Goal: Task Accomplishment & Management: Use online tool/utility

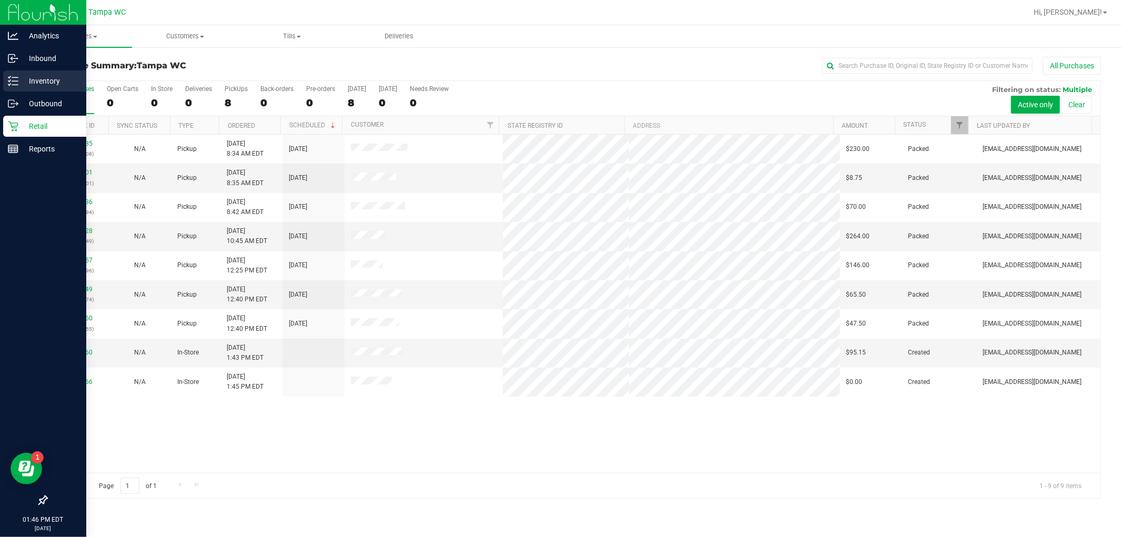
click at [48, 88] on div "Inventory" at bounding box center [44, 81] width 83 height 21
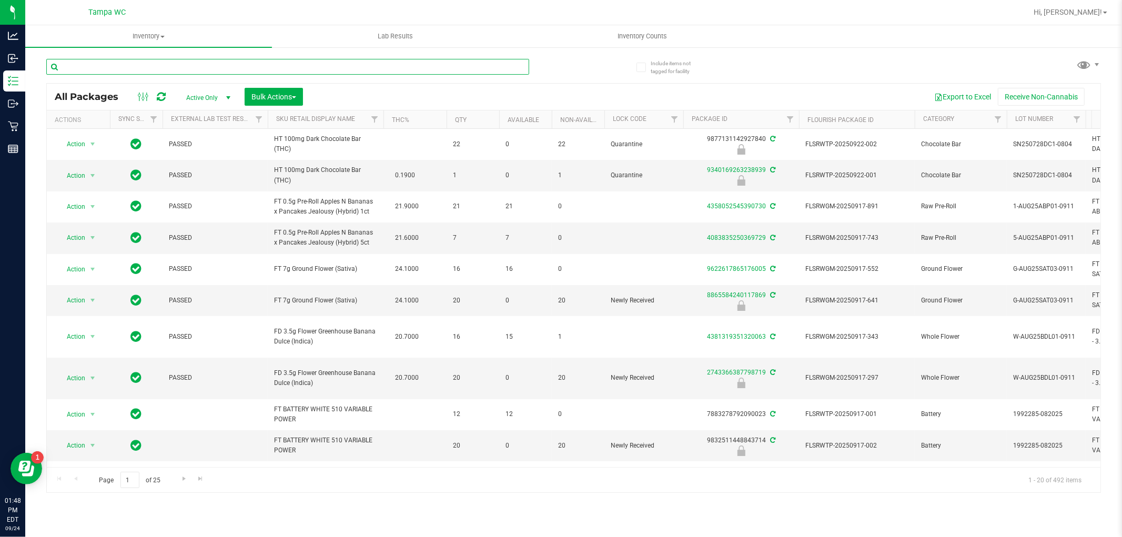
drag, startPoint x: 170, startPoint y: 67, endPoint x: 154, endPoint y: 66, distance: 16.3
click at [154, 72] on input "text" at bounding box center [287, 67] width 483 height 16
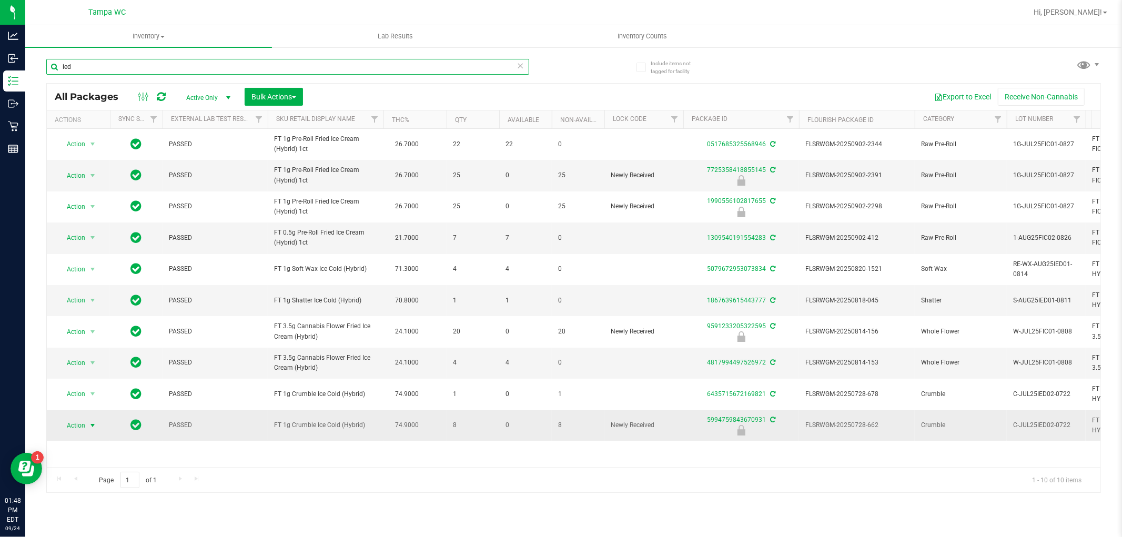
type input "ied"
click at [92, 428] on span "select" at bounding box center [92, 425] width 8 height 8
click at [92, 410] on li "Unlock package" at bounding box center [91, 408] width 67 height 16
click at [288, 74] on input "ied" at bounding box center [287, 67] width 483 height 16
type input "i"
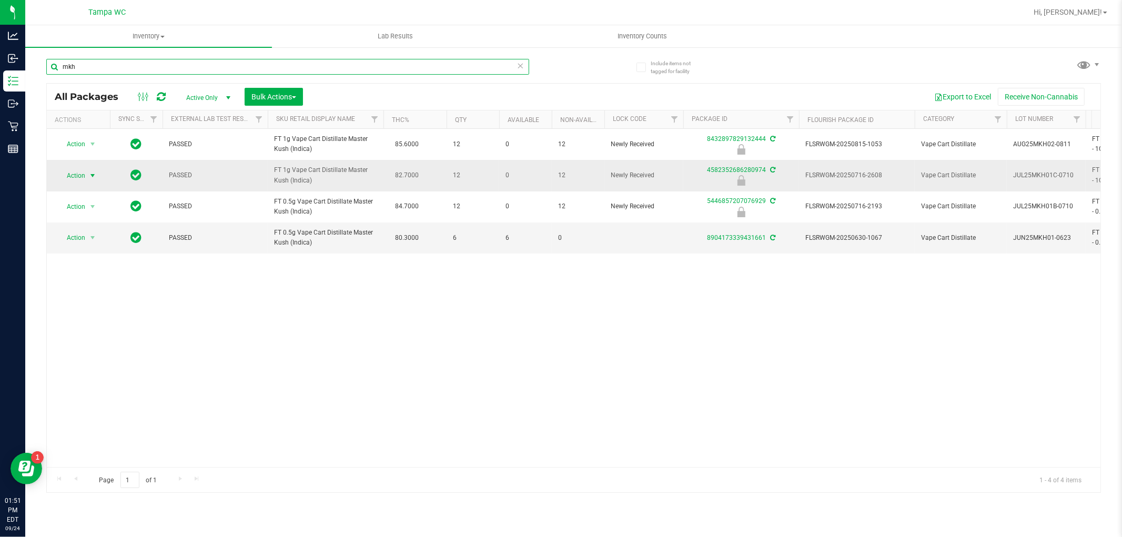
type input "mkh"
click at [88, 176] on span "select" at bounding box center [92, 176] width 8 height 8
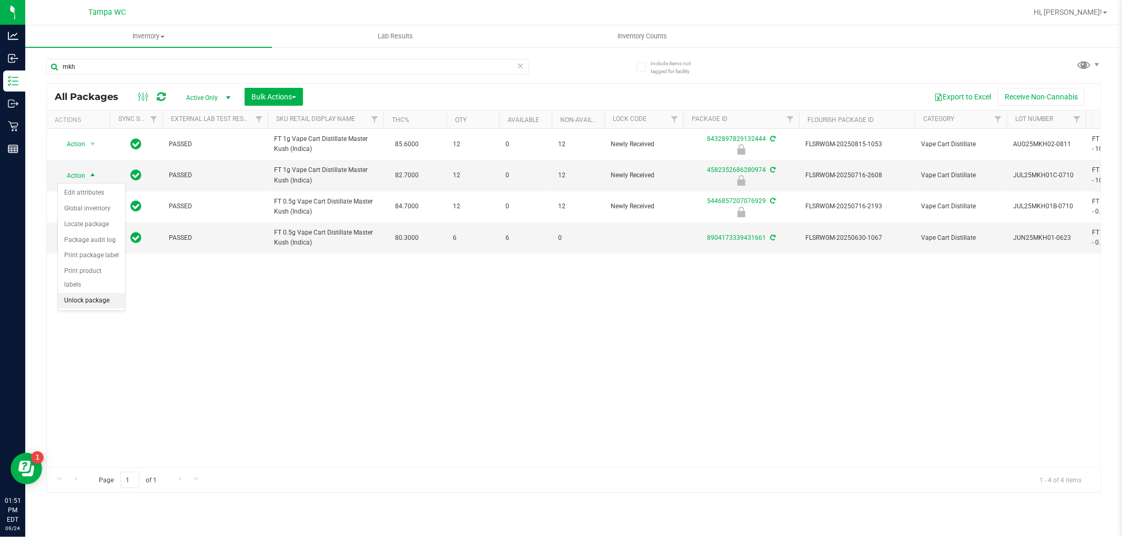
click at [97, 302] on li "Unlock package" at bounding box center [91, 301] width 67 height 16
drag, startPoint x: 138, startPoint y: 48, endPoint x: 132, endPoint y: 58, distance: 11.4
click at [135, 56] on div "mkh" at bounding box center [310, 66] width 528 height 34
click at [132, 57] on div "mkh" at bounding box center [310, 66] width 528 height 34
click at [130, 66] on div "mkh" at bounding box center [310, 66] width 528 height 34
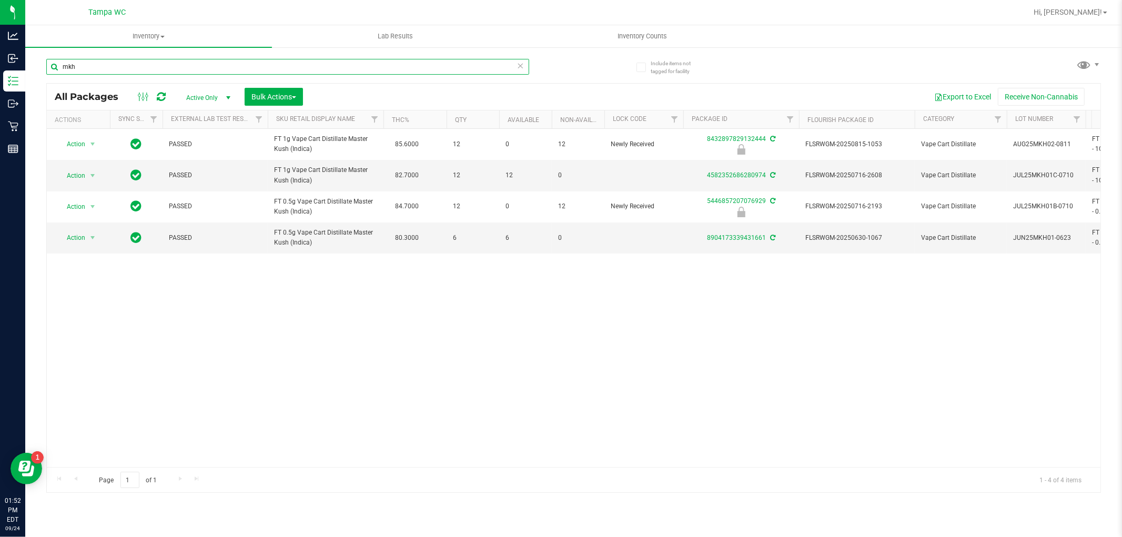
click at [130, 66] on input "mkh" at bounding box center [287, 67] width 483 height 16
type input "m"
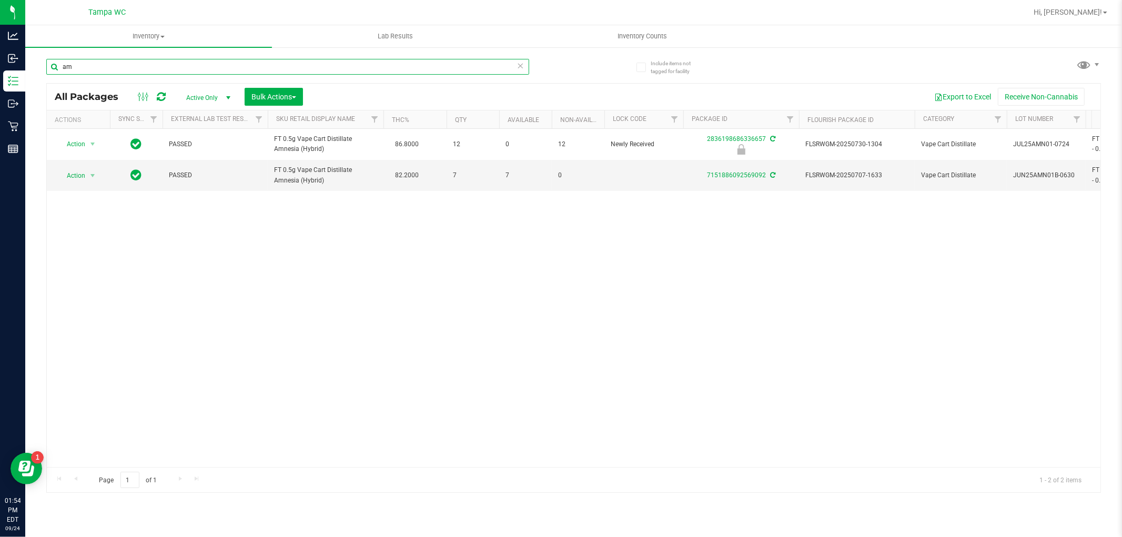
type input "a"
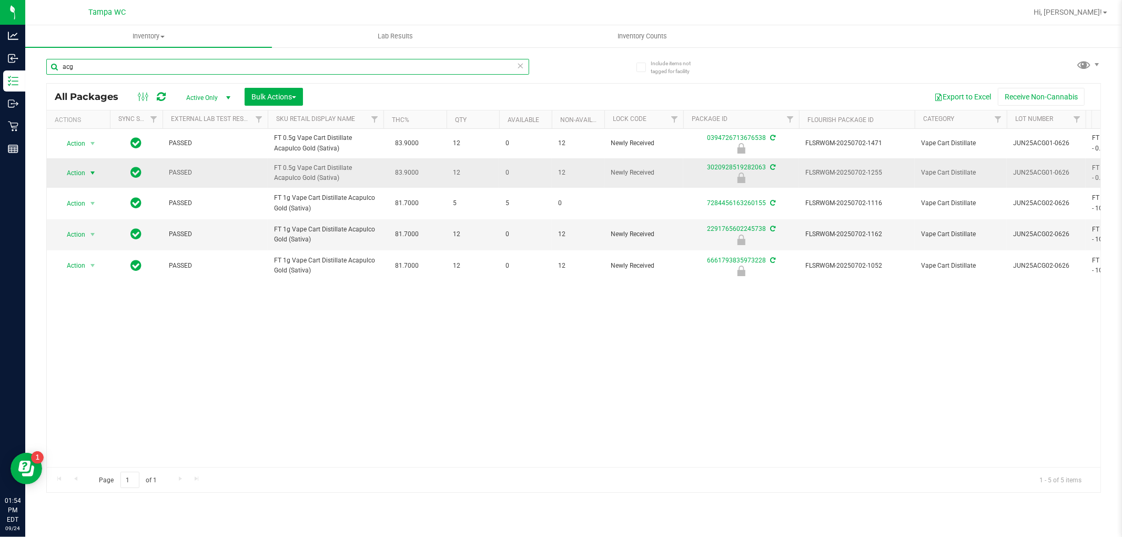
type input "acg"
click at [88, 173] on span "select" at bounding box center [92, 173] width 8 height 8
click at [111, 304] on li "Unlock package" at bounding box center [91, 298] width 67 height 16
click at [307, 67] on input "acg" at bounding box center [287, 67] width 483 height 16
type input "a"
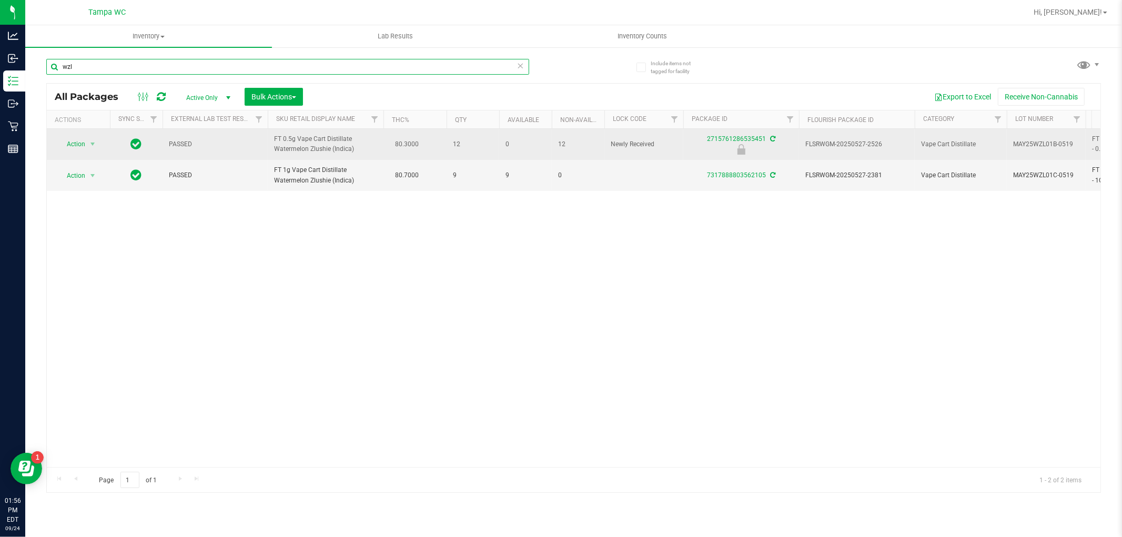
type input "wzl"
click at [67, 141] on span "Action" at bounding box center [71, 144] width 28 height 15
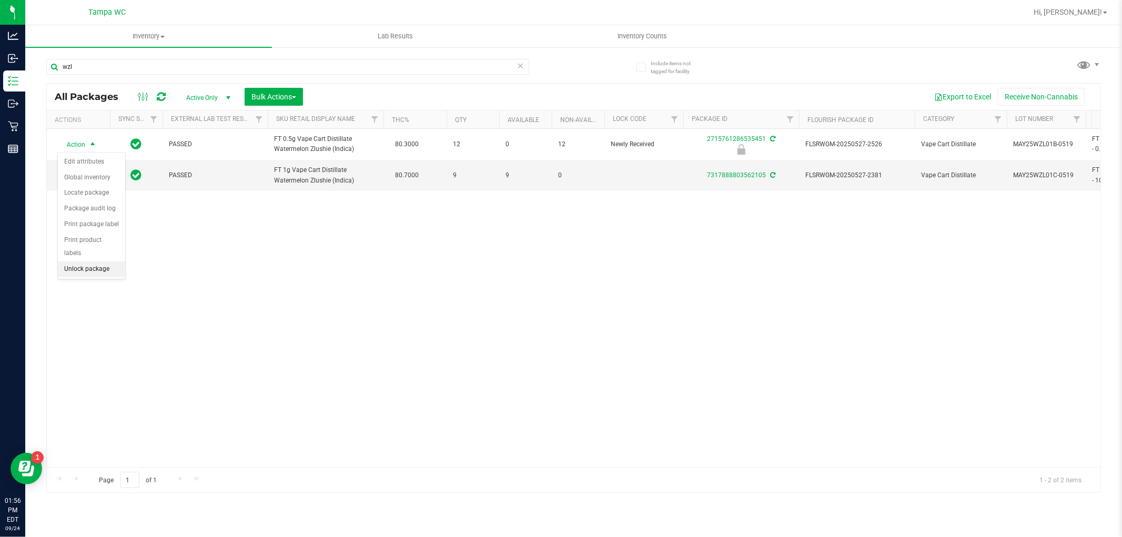
click at [111, 274] on li "Unlock package" at bounding box center [91, 270] width 67 height 16
click at [322, 86] on div "All Packages Active Only Active Only Lab Samples Locked All External Internal B…" at bounding box center [574, 97] width 1054 height 26
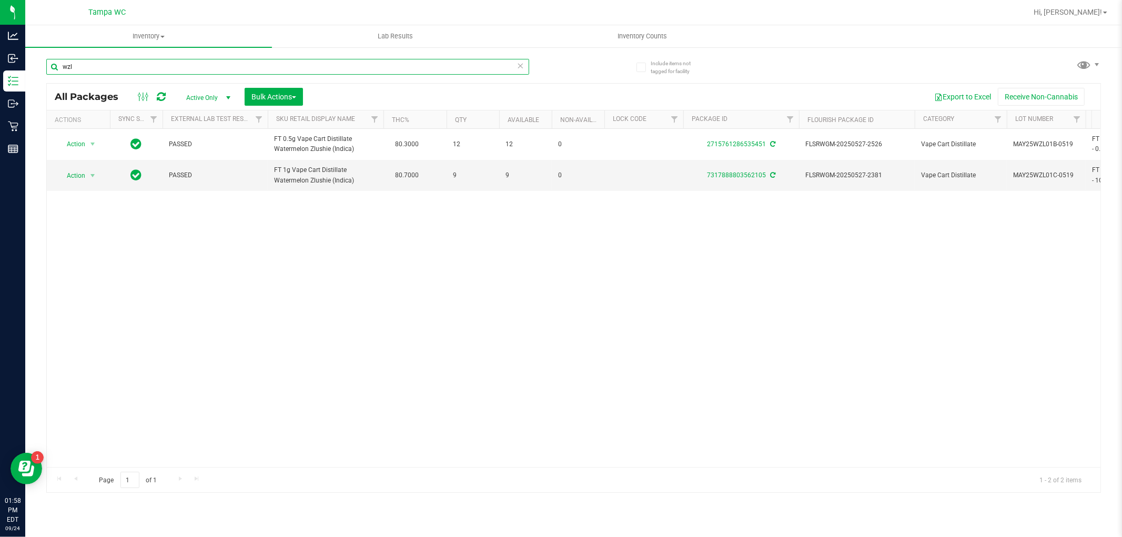
click at [444, 63] on input "wzl" at bounding box center [287, 67] width 483 height 16
type input "w"
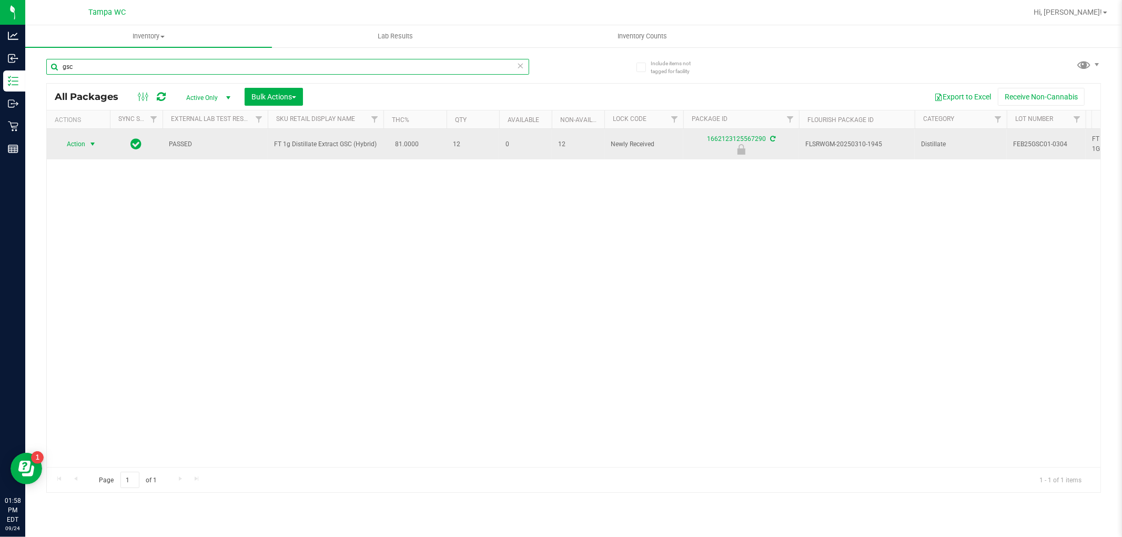
type input "gsc"
click at [92, 146] on span "select" at bounding box center [92, 144] width 8 height 8
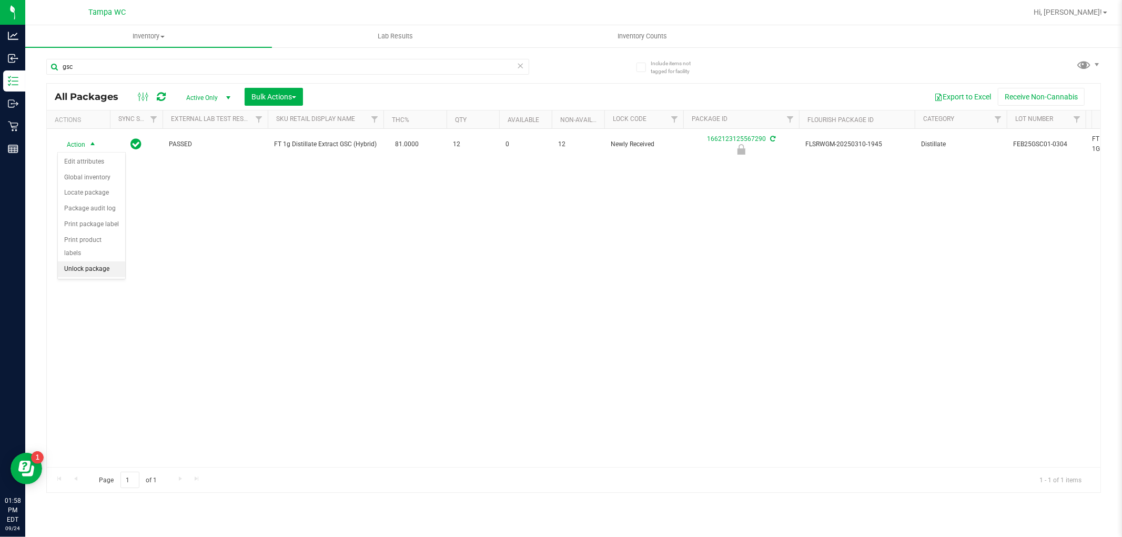
click at [113, 272] on li "Unlock package" at bounding box center [91, 270] width 67 height 16
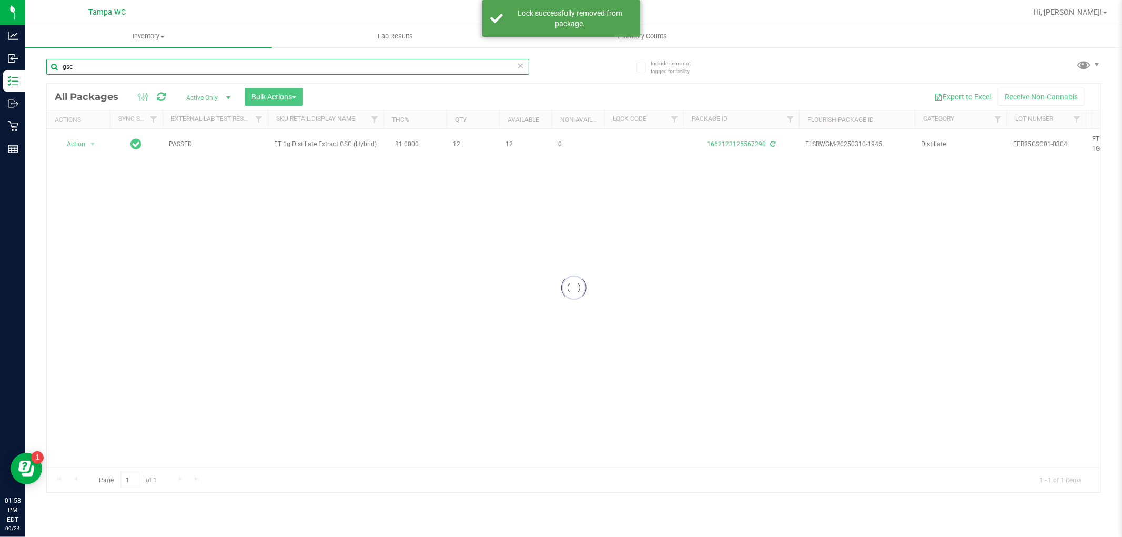
click at [107, 66] on input "gsc" at bounding box center [287, 67] width 483 height 16
type input "g"
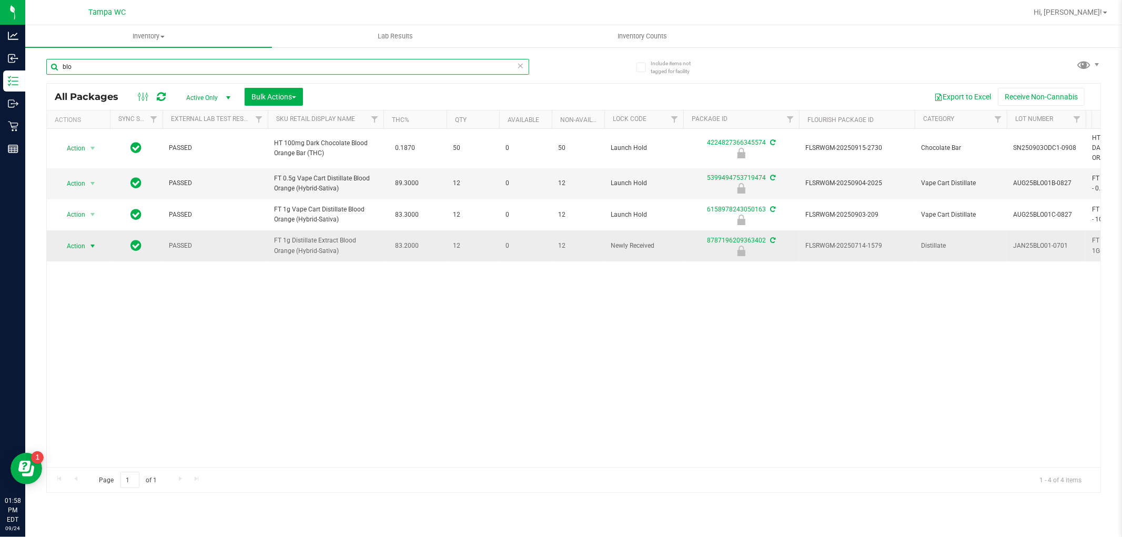
type input "blo"
click at [89, 246] on span "select" at bounding box center [92, 246] width 8 height 8
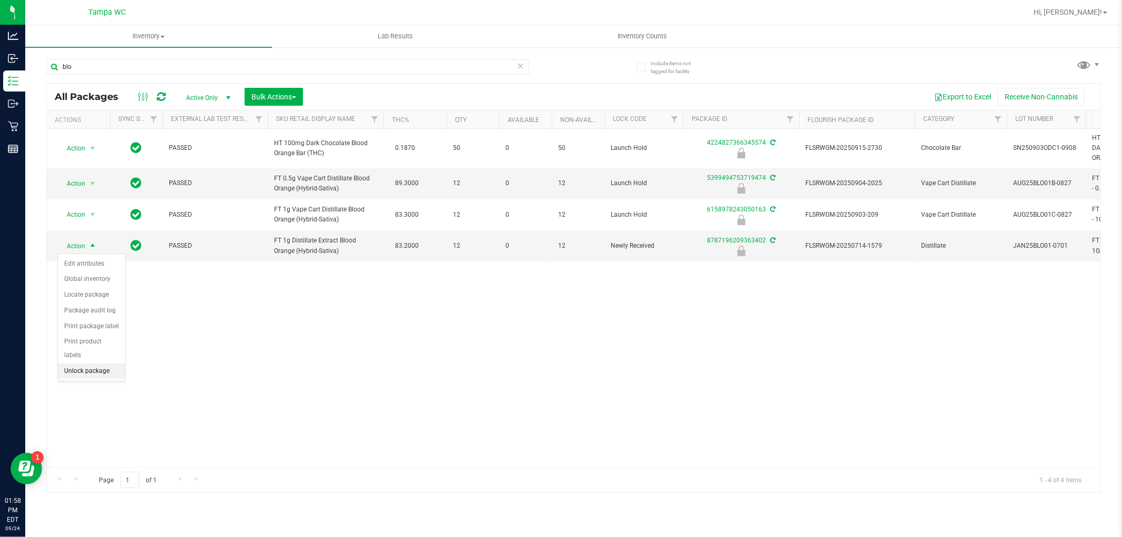
click at [101, 379] on li "Unlock package" at bounding box center [91, 372] width 67 height 16
